Goal: Task Accomplishment & Management: Use online tool/utility

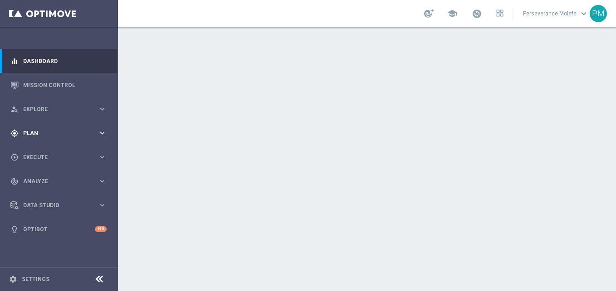
click at [84, 131] on span "Plan" at bounding box center [60, 133] width 75 height 5
click at [58, 182] on button "Templates keyboard_arrow_right" at bounding box center [65, 178] width 83 height 7
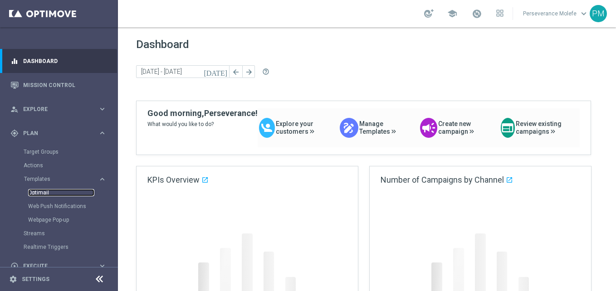
click at [47, 192] on link "Optimail" at bounding box center [61, 192] width 66 height 7
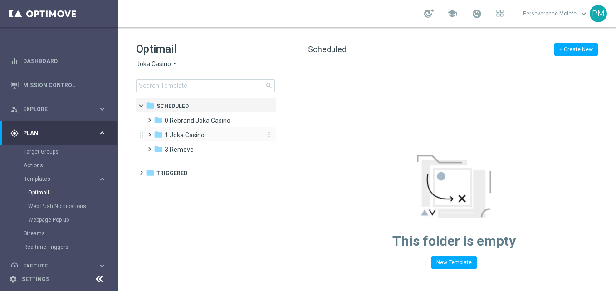
click at [204, 137] on span "1 Joka Casino" at bounding box center [185, 135] width 40 height 8
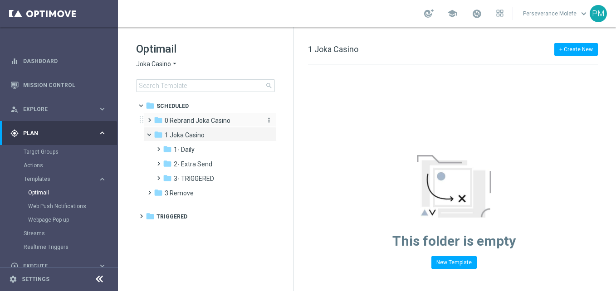
click at [219, 121] on span "0 Rebrand Joka Casino" at bounding box center [198, 120] width 66 height 8
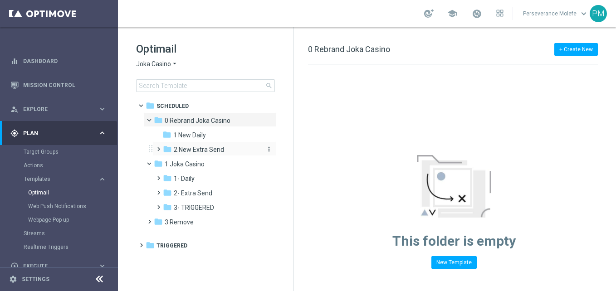
click at [207, 152] on span "2 New Extra Send" at bounding box center [199, 150] width 50 height 8
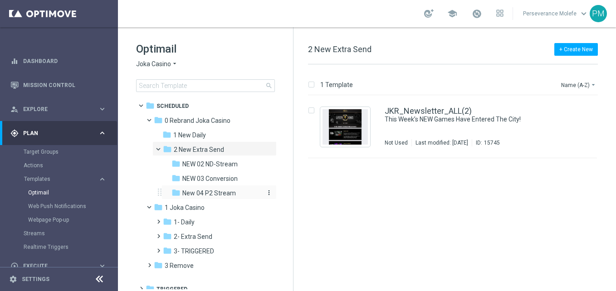
click at [221, 195] on span "New 04 P2 Stream" at bounding box center [208, 193] width 53 height 8
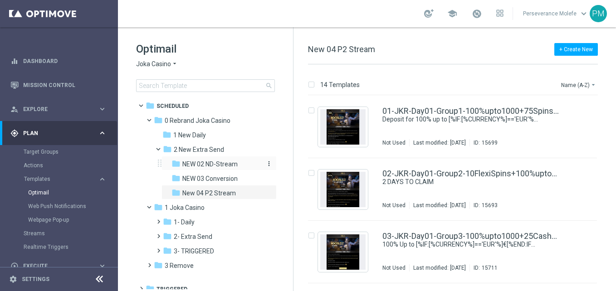
click at [223, 160] on span "NEW 02 ND-Stream" at bounding box center [209, 164] width 55 height 8
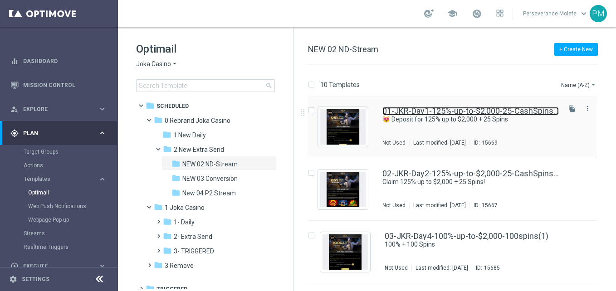
click at [438, 112] on link "01-JKR-Day1-125%-up-to-$2,000-25-CashSpins(1)" at bounding box center [470, 111] width 176 height 8
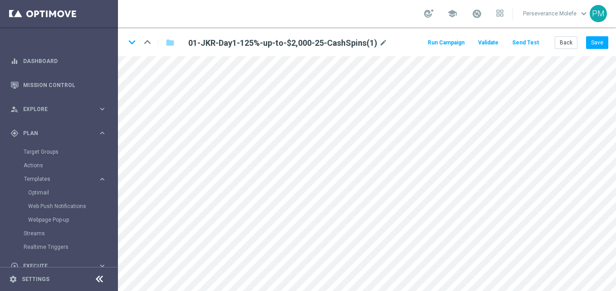
click at [101, 276] on icon at bounding box center [99, 279] width 11 height 11
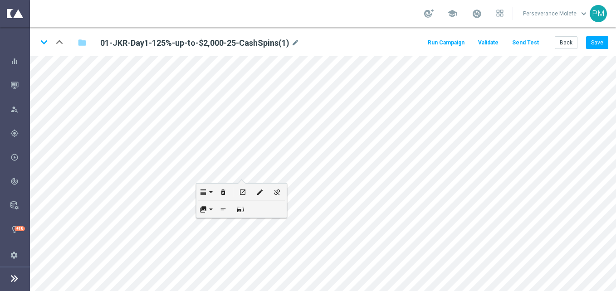
click at [241, 185] on button "open_in_new" at bounding box center [242, 192] width 17 height 17
